Goal: Use online tool/utility: Utilize a website feature to perform a specific function

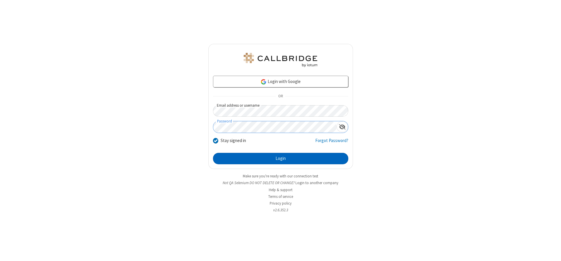
click at [281, 158] on button "Login" at bounding box center [280, 159] width 135 height 12
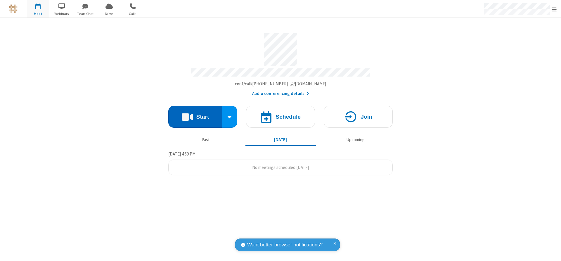
click at [195, 115] on button "Start" at bounding box center [195, 117] width 54 height 22
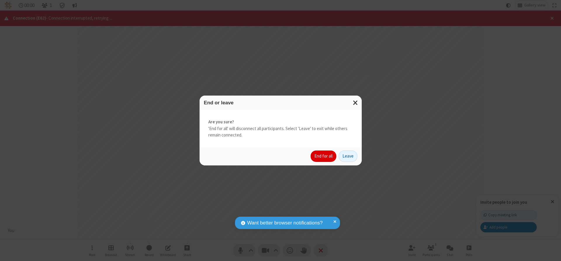
click at [324, 156] on button "End for all" at bounding box center [324, 157] width 26 height 12
